Goal: Information Seeking & Learning: Learn about a topic

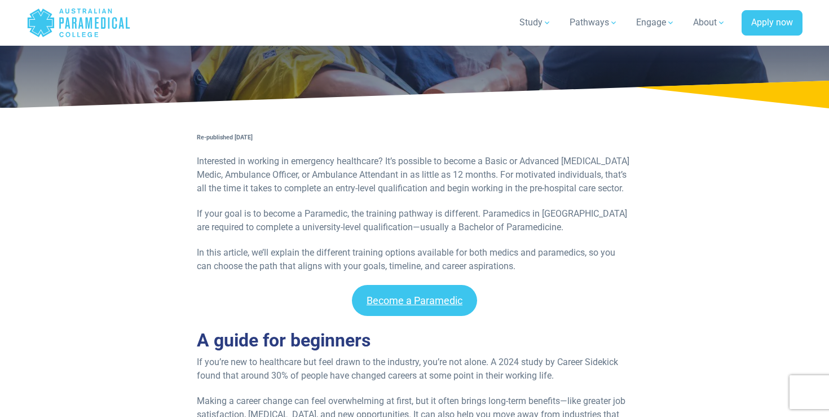
click at [215, 160] on p "Interested in working in emergency healthcare? It’s possible to become a Basic …" at bounding box center [414, 174] width 435 height 41
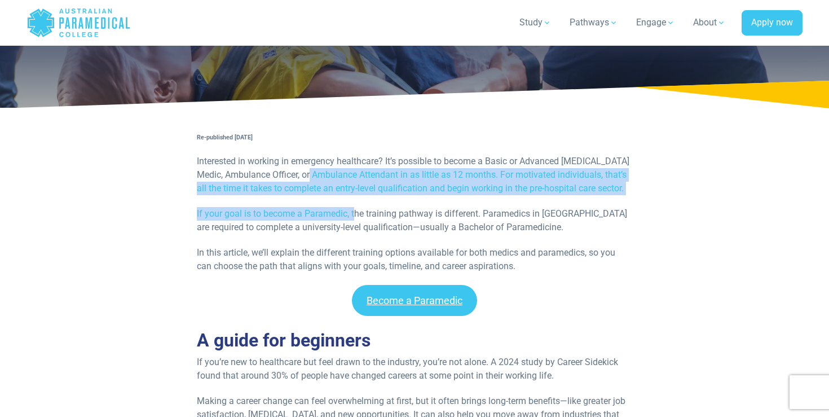
drag, startPoint x: 323, startPoint y: 177, endPoint x: 356, endPoint y: 213, distance: 48.7
click at [356, 213] on div "Re-published 28th April, 2025 Interested in working in emergency healthcare? It…" at bounding box center [414, 207] width 449 height 155
click at [356, 213] on p "If your goal is to become a Paramedic, the training pathway is different. Param…" at bounding box center [414, 220] width 435 height 27
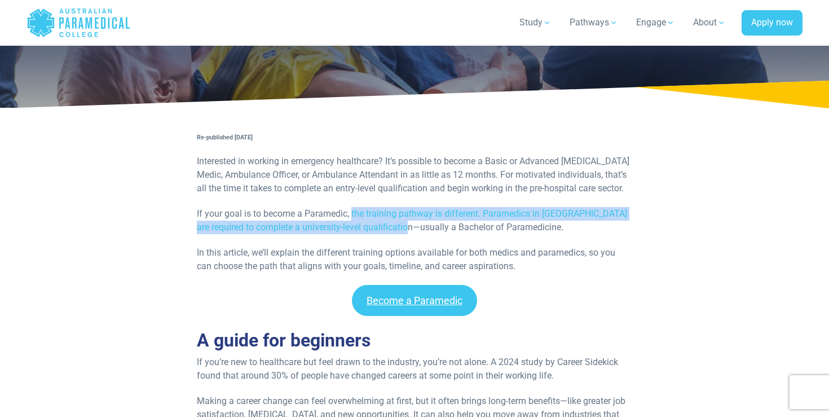
drag, startPoint x: 351, startPoint y: 215, endPoint x: 396, endPoint y: 228, distance: 46.9
click at [396, 229] on p "If your goal is to become a Paramedic, the training pathway is different. Param…" at bounding box center [414, 220] width 435 height 27
click at [396, 228] on p "If your goal is to become a Paramedic, the training pathway is different. Param…" at bounding box center [414, 220] width 435 height 27
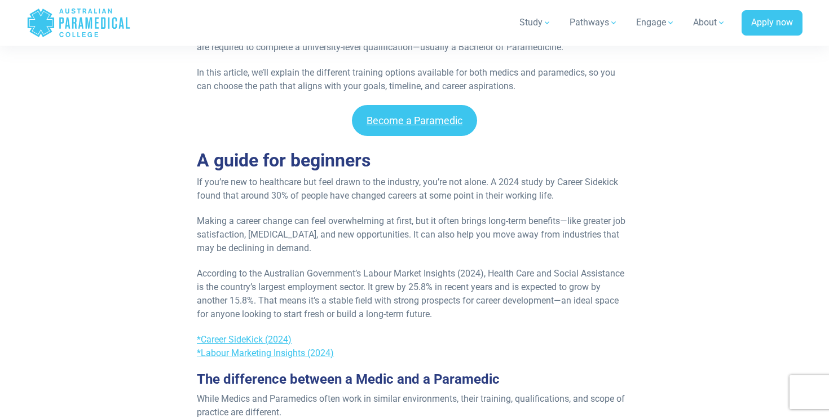
scroll to position [302, 0]
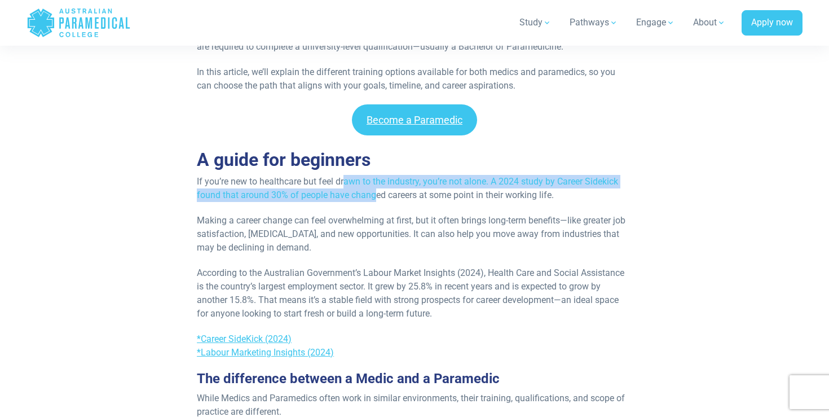
drag, startPoint x: 345, startPoint y: 184, endPoint x: 373, endPoint y: 191, distance: 29.1
click at [373, 191] on p "If you’re new to healthcare but feel drawn to the industry, you’re not alone. A…" at bounding box center [414, 188] width 435 height 27
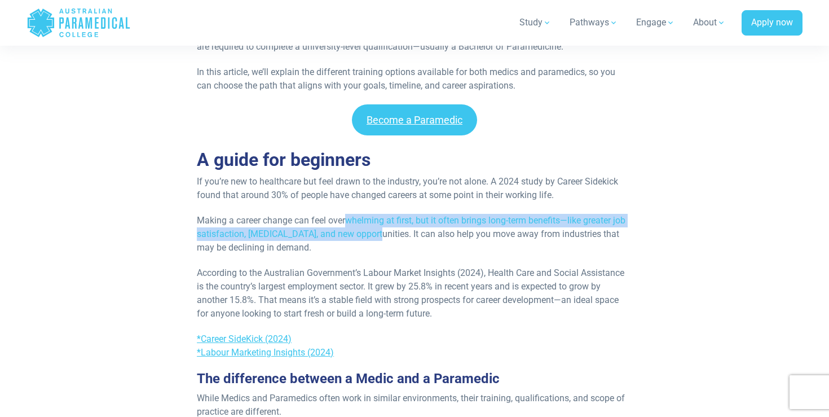
drag, startPoint x: 348, startPoint y: 226, endPoint x: 378, endPoint y: 230, distance: 29.6
click at [378, 230] on p "Making a career change can feel overwhelming at first, but it often brings long…" at bounding box center [414, 234] width 435 height 41
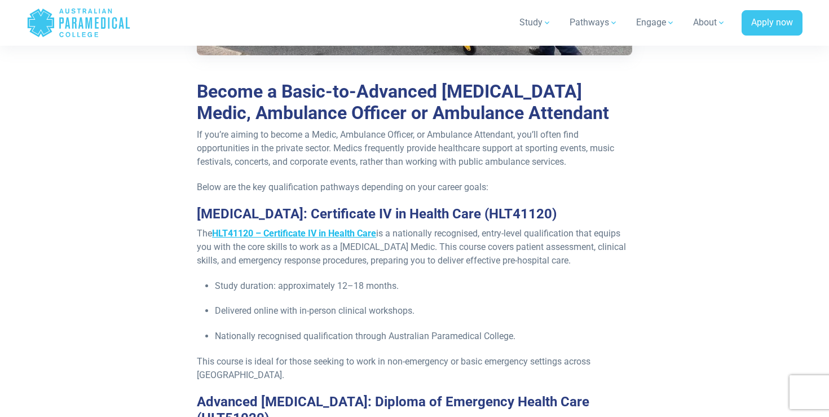
scroll to position [1056, 0]
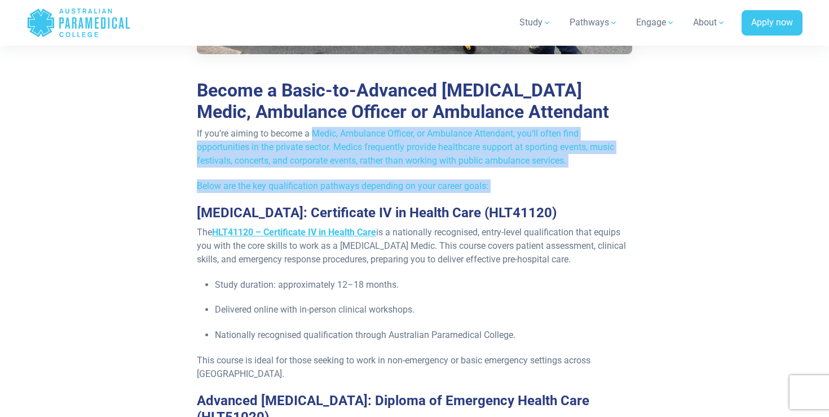
drag, startPoint x: 314, startPoint y: 135, endPoint x: 324, endPoint y: 193, distance: 59.5
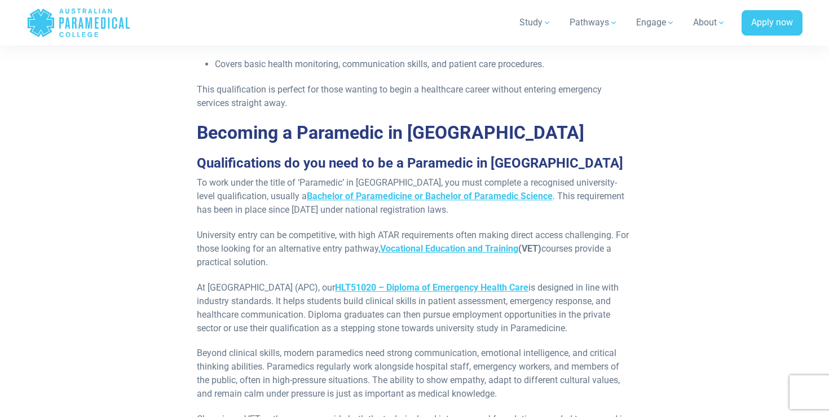
scroll to position [1692, 0]
drag, startPoint x: 398, startPoint y: 219, endPoint x: 430, endPoint y: 217, distance: 32.2
click at [430, 228] on p "University entry can be competitive, with high ATAR requirements often making d…" at bounding box center [414, 248] width 435 height 41
click at [383, 233] on p "University entry can be competitive, with high ATAR requirements often making d…" at bounding box center [414, 248] width 435 height 41
drag, startPoint x: 338, startPoint y: 269, endPoint x: 345, endPoint y: 270, distance: 7.4
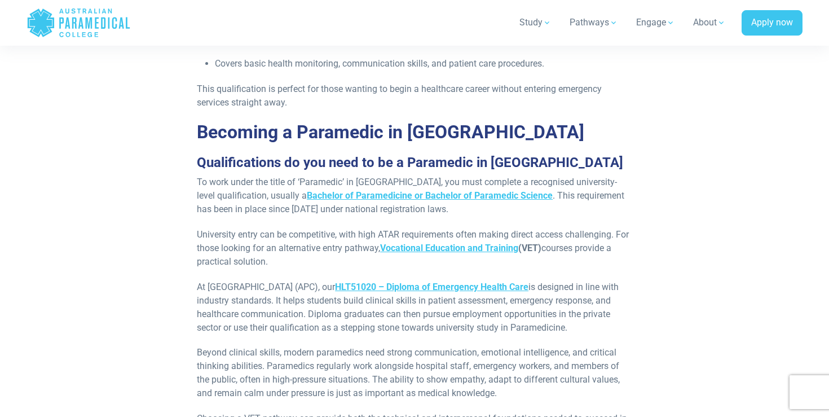
click at [345, 280] on p "At Australian Paramedical College (APC), our HLT51020 – Diploma of Emergency He…" at bounding box center [414, 307] width 435 height 54
click at [346, 280] on p "At Australian Paramedical College (APC), our HLT51020 – Diploma of Emergency He…" at bounding box center [414, 307] width 435 height 54
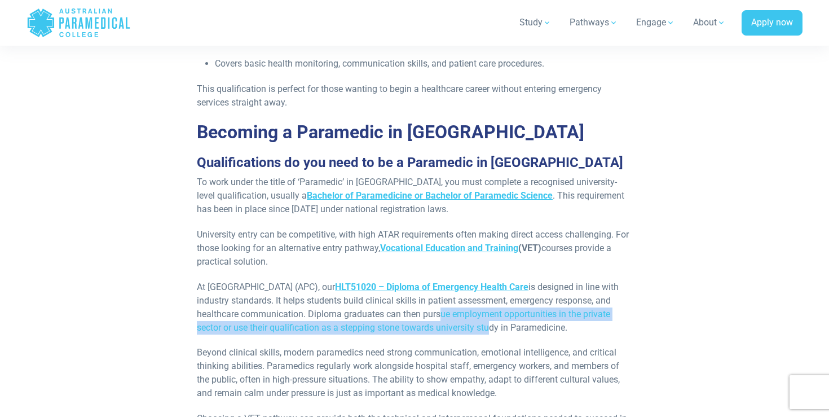
drag, startPoint x: 495, startPoint y: 299, endPoint x: 530, endPoint y: 312, distance: 37.3
click at [530, 312] on p "At Australian Paramedical College (APC), our HLT51020 – Diploma of Emergency He…" at bounding box center [414, 307] width 435 height 54
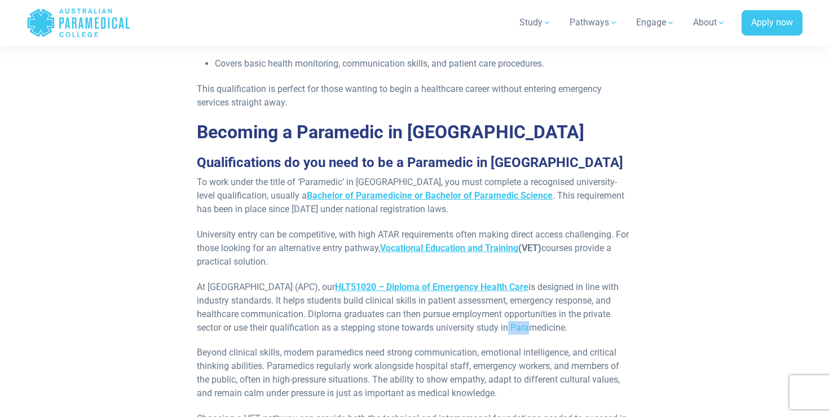
drag, startPoint x: 570, startPoint y: 310, endPoint x: 551, endPoint y: 311, distance: 18.6
click at [551, 311] on p "At Australian Paramedical College (APC), our HLT51020 – Diploma of Emergency He…" at bounding box center [414, 307] width 435 height 54
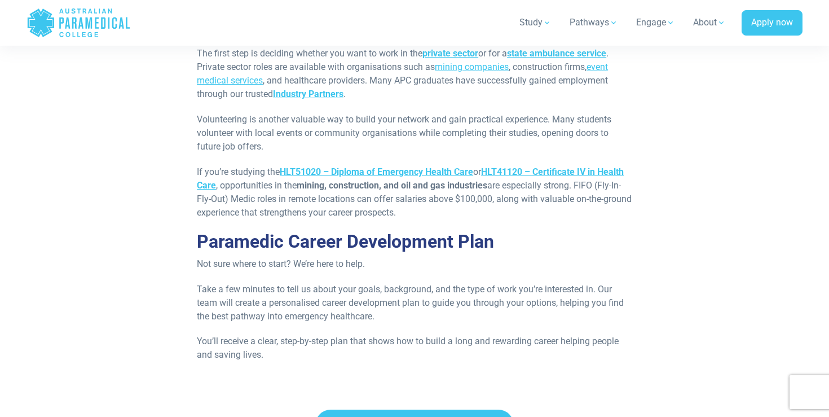
scroll to position [2734, 0]
